Goal: Find specific page/section: Find specific page/section

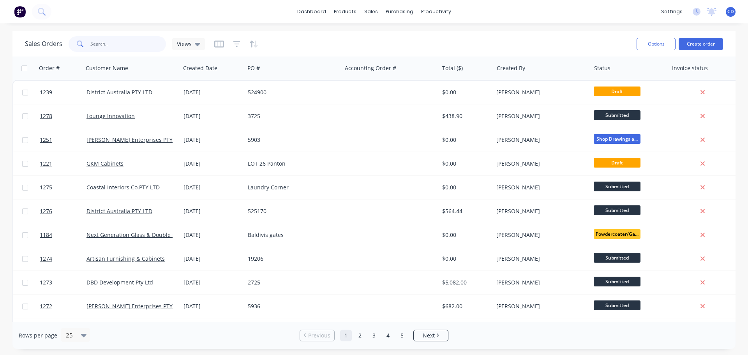
click at [130, 42] on input "text" at bounding box center [128, 44] width 76 height 16
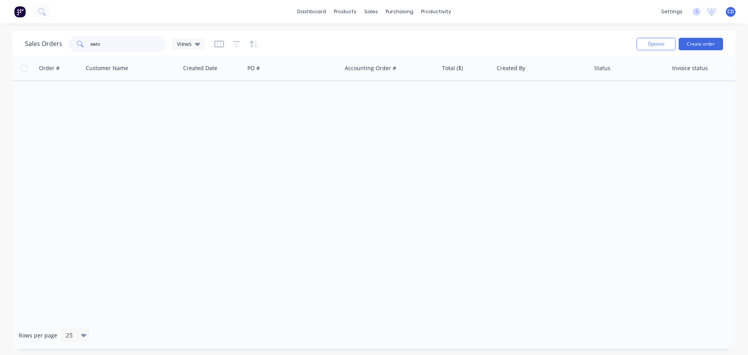
type input "oats"
click at [227, 42] on div at bounding box center [236, 44] width 44 height 12
click at [230, 40] on div at bounding box center [236, 44] width 44 height 12
click at [235, 40] on icon "button" at bounding box center [236, 44] width 7 height 8
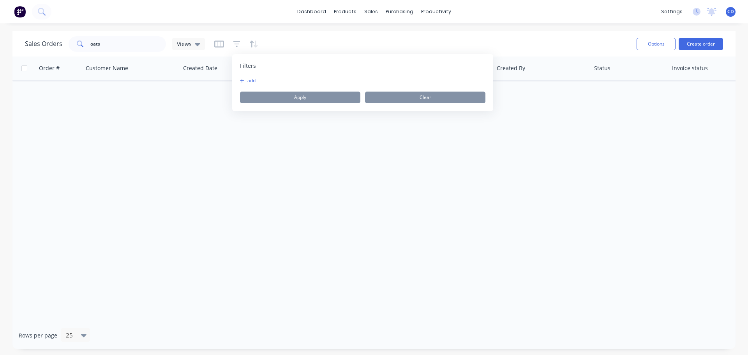
click at [253, 81] on button "add" at bounding box center [249, 80] width 19 height 6
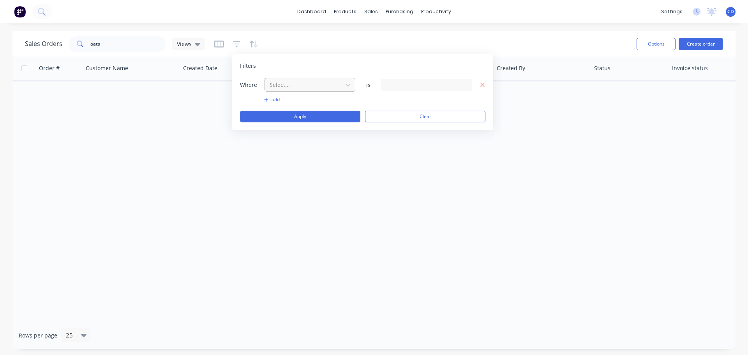
click at [316, 85] on div at bounding box center [304, 85] width 70 height 10
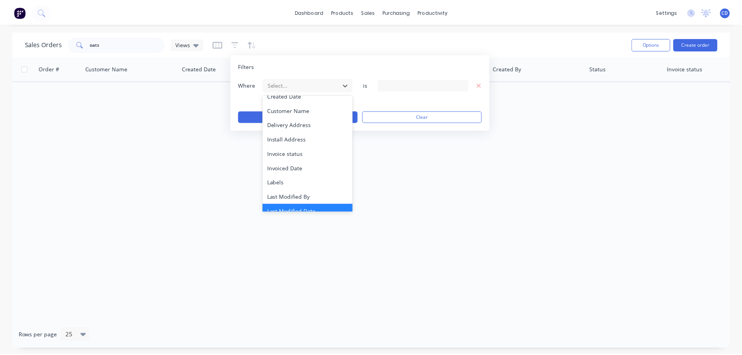
scroll to position [189, 0]
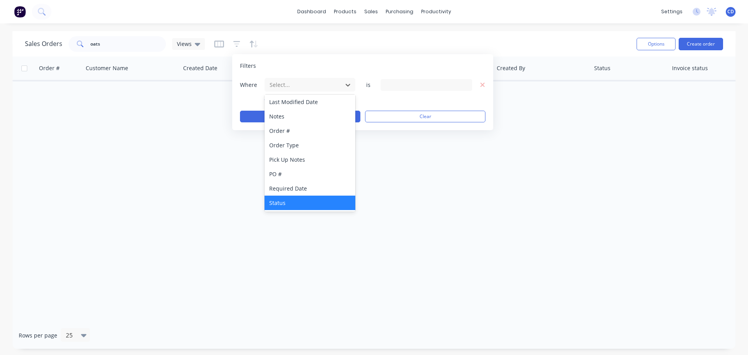
click at [297, 204] on div "Status" at bounding box center [309, 202] width 91 height 14
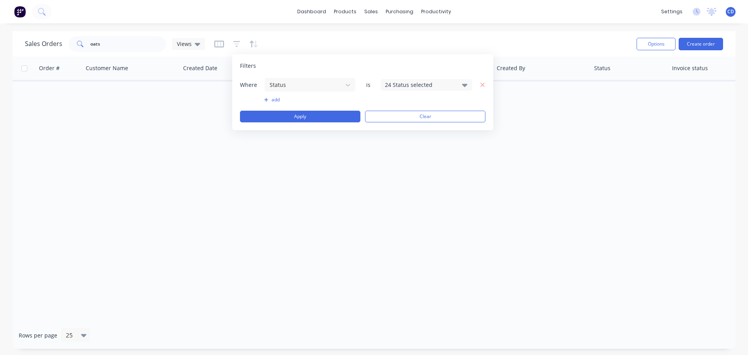
click at [438, 77] on div "Filters Where Status is 24 Status selected add Apply Clear" at bounding box center [362, 92] width 261 height 76
click at [439, 89] on div "24 Status selected" at bounding box center [426, 85] width 92 height 12
click at [432, 131] on div "All" at bounding box center [450, 128] width 93 height 8
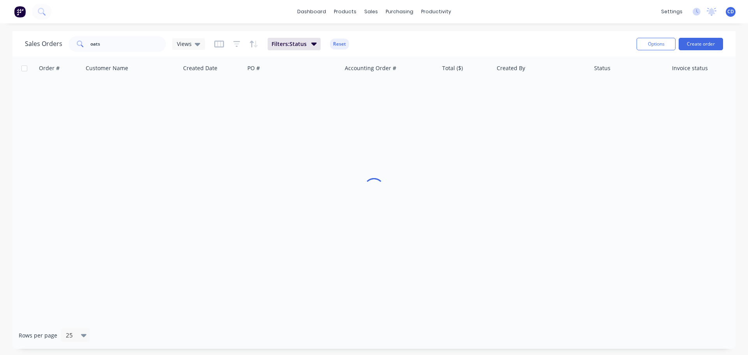
click at [340, 162] on div "Order # Customer Name Created Date PO # Accounting Order # Total ($) Created By…" at bounding box center [373, 188] width 723 height 265
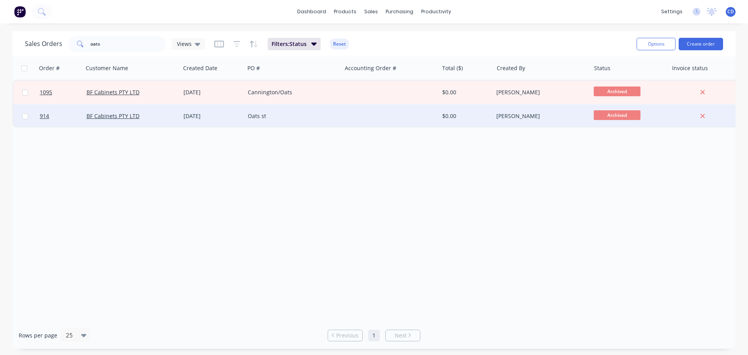
click at [170, 116] on div "BF Cabinets PTY LTD" at bounding box center [129, 116] width 86 height 8
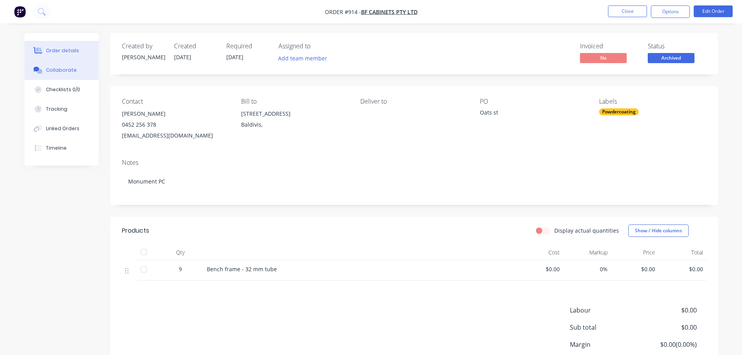
click at [66, 70] on div "Collaborate" at bounding box center [61, 70] width 31 height 7
